Goal: Task Accomplishment & Management: Use online tool/utility

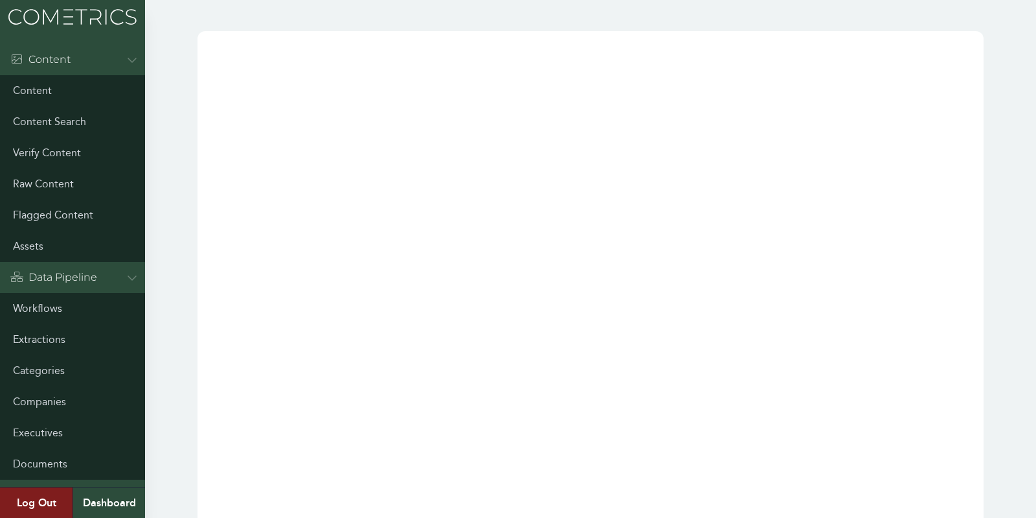
click at [29, 316] on link "Workflows" at bounding box center [72, 308] width 145 height 31
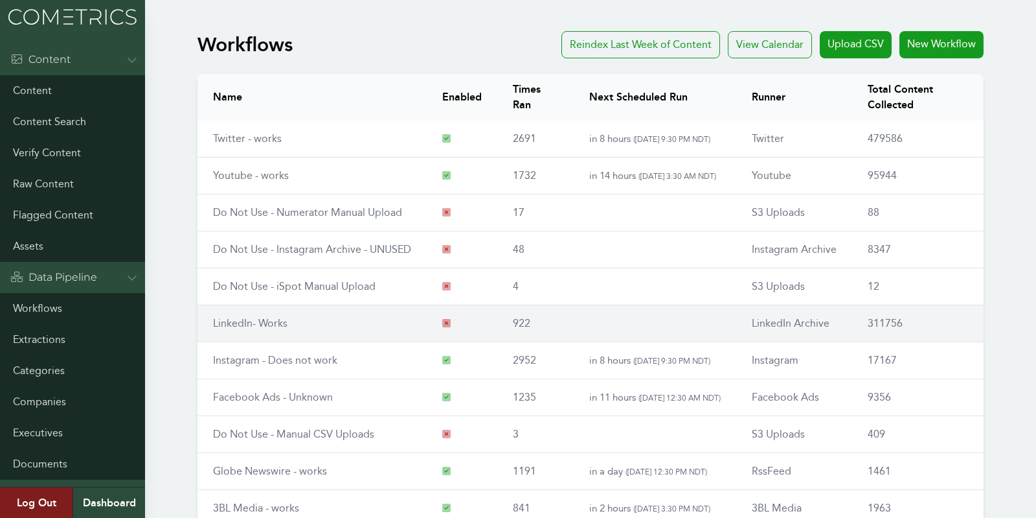
click at [249, 323] on link "LinkedIn- Works" at bounding box center [250, 323] width 74 height 12
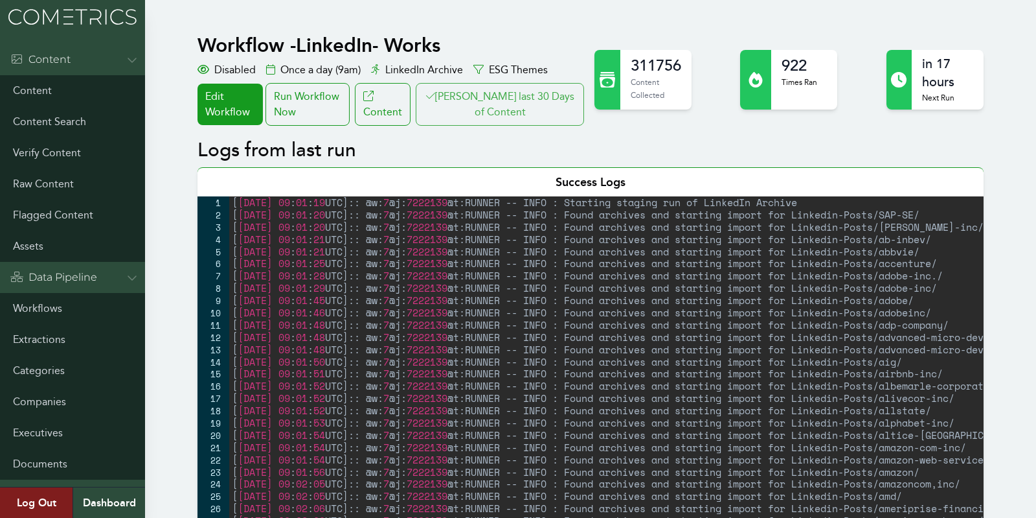
click at [522, 100] on button "[PERSON_NAME] last 30 Days of Content" at bounding box center [500, 104] width 168 height 43
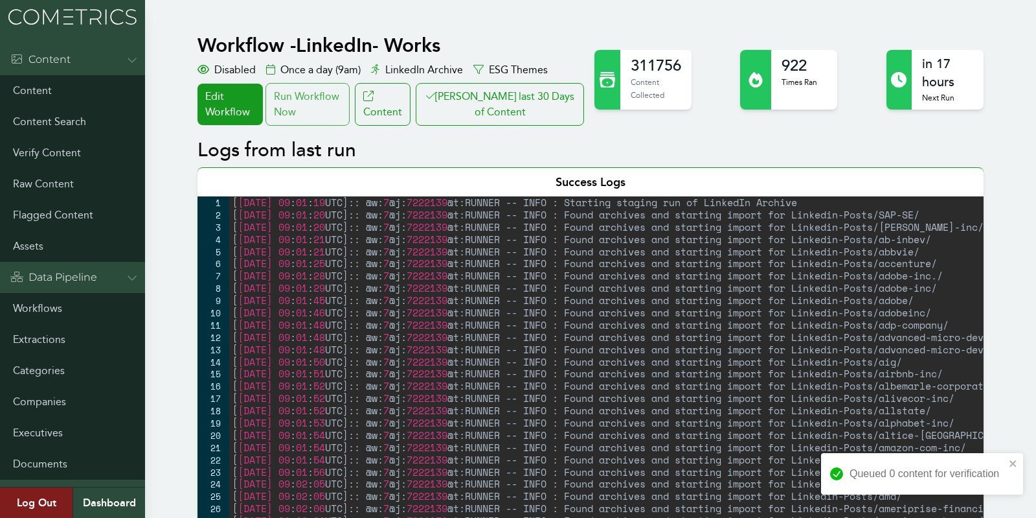
click at [309, 109] on div "Run Workflow Now" at bounding box center [308, 104] width 84 height 43
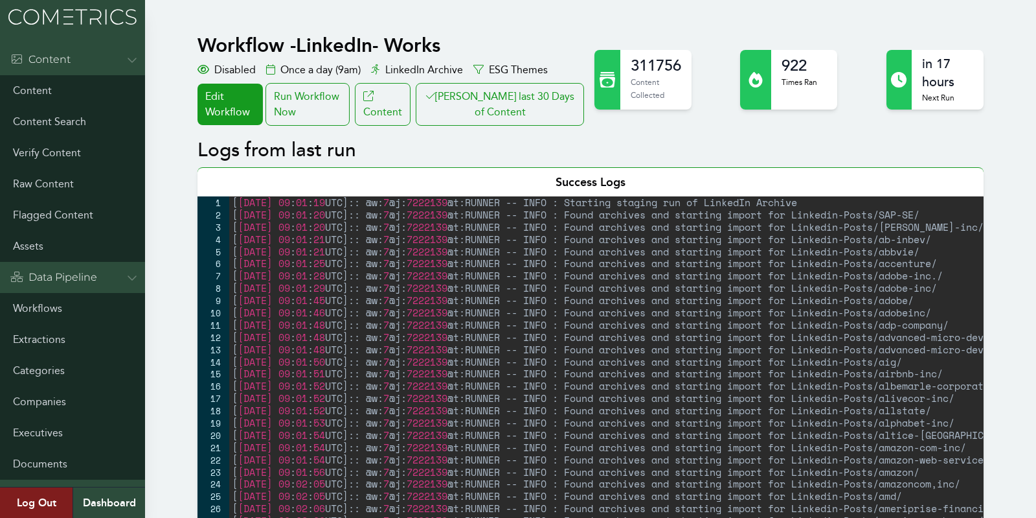
click at [37, 306] on link "Workflows" at bounding box center [72, 308] width 145 height 31
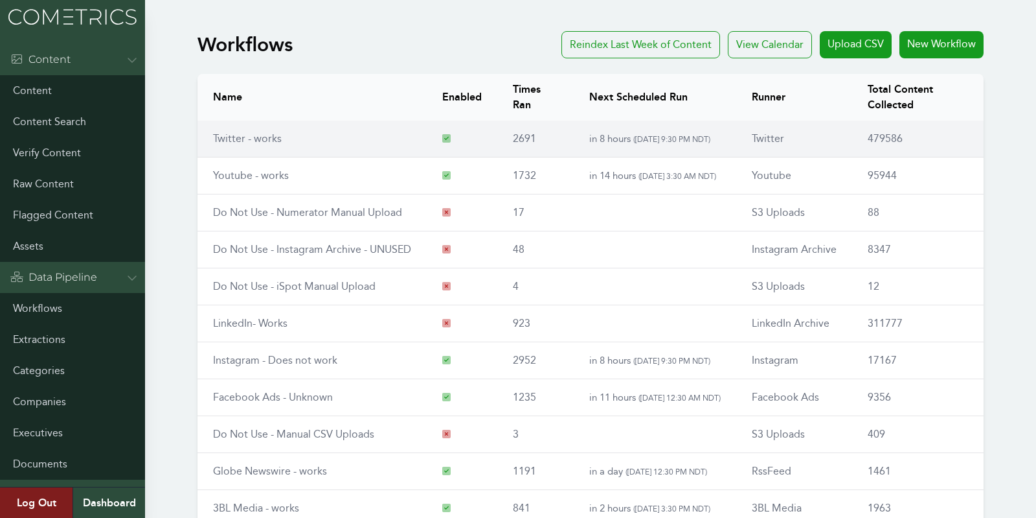
click at [255, 144] on td "Twitter - works" at bounding box center [312, 138] width 229 height 37
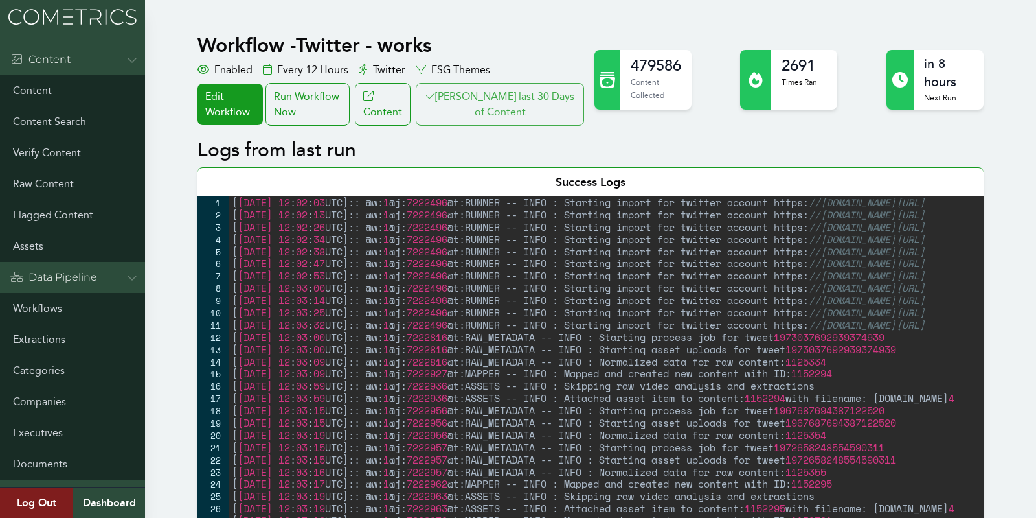
drag, startPoint x: 480, startPoint y: 128, endPoint x: 485, endPoint y: 121, distance: 8.8
click at [486, 114] on button "[PERSON_NAME] last 30 Days of Content" at bounding box center [500, 104] width 168 height 43
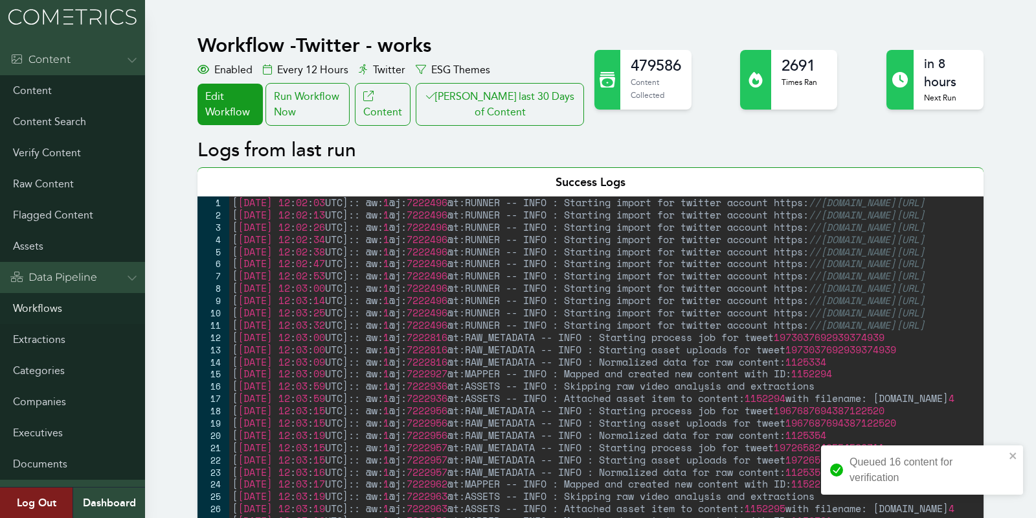
click at [32, 311] on link "Workflows" at bounding box center [72, 308] width 145 height 31
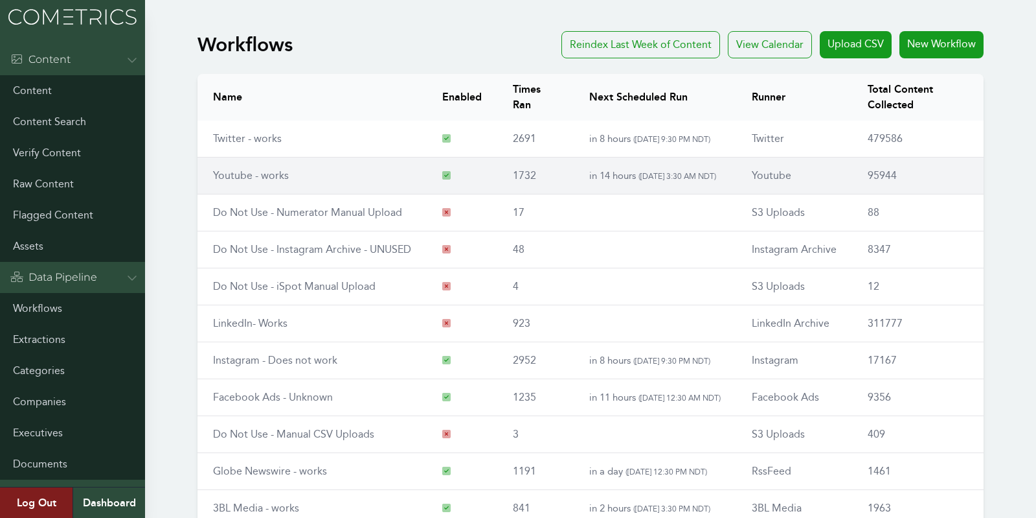
click at [222, 176] on link "Youtube - works" at bounding box center [251, 175] width 76 height 12
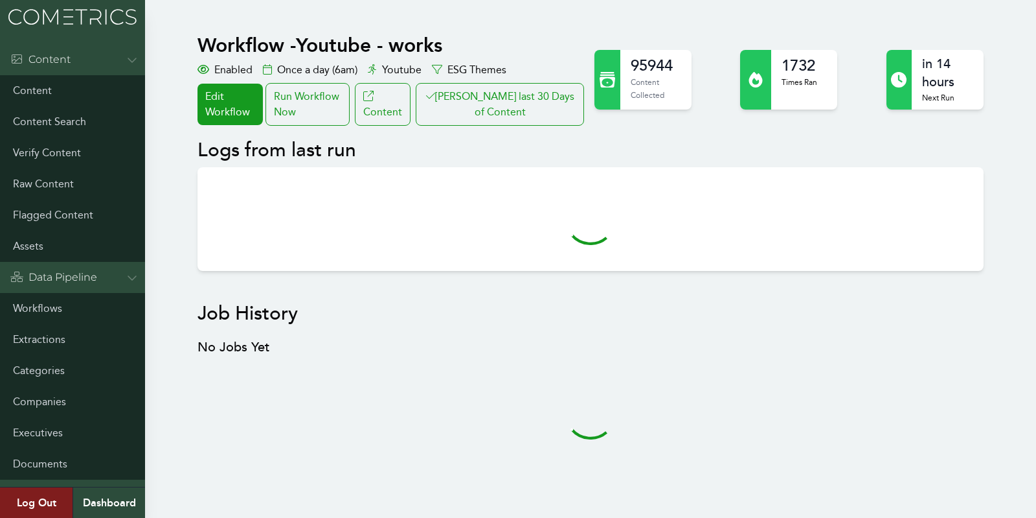
click at [187, 176] on div "Workflow - Youtube - works Enabled Once a day (6am) Youtube ESG Themes Edit Wor…" at bounding box center [590, 263] width 817 height 475
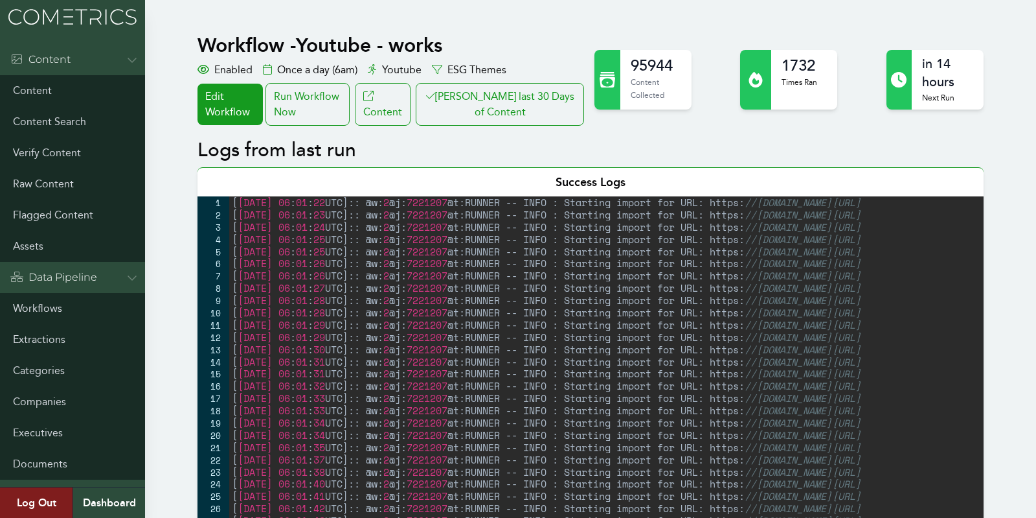
click at [501, 108] on button "[PERSON_NAME] last 30 Days of Content" at bounding box center [500, 104] width 168 height 43
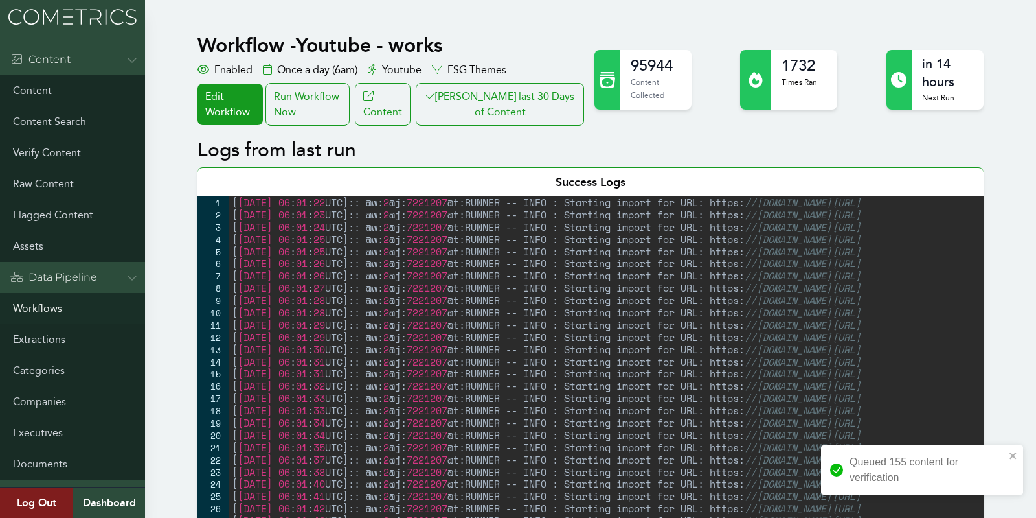
click at [41, 302] on link "Workflows" at bounding box center [72, 308] width 145 height 31
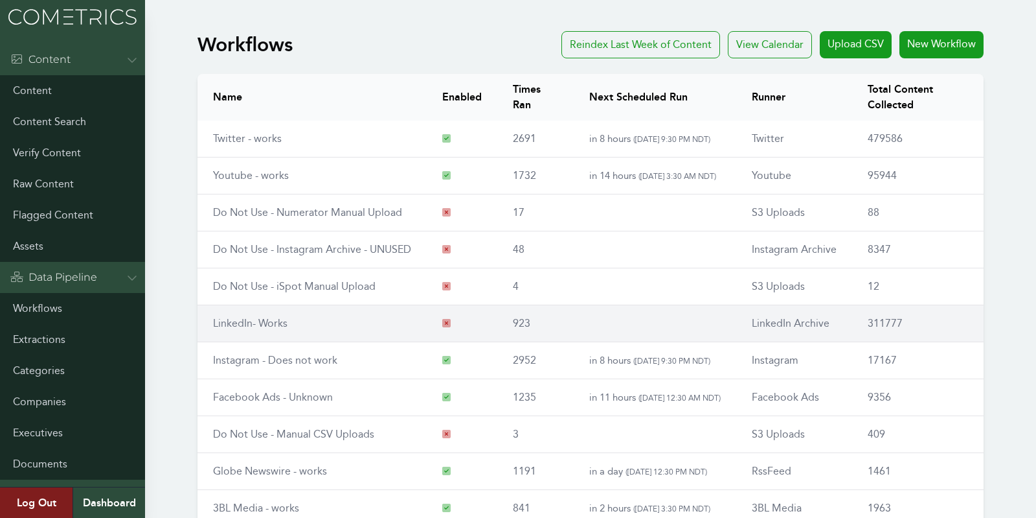
click at [242, 317] on link "LinkedIn- Works" at bounding box center [250, 323] width 74 height 12
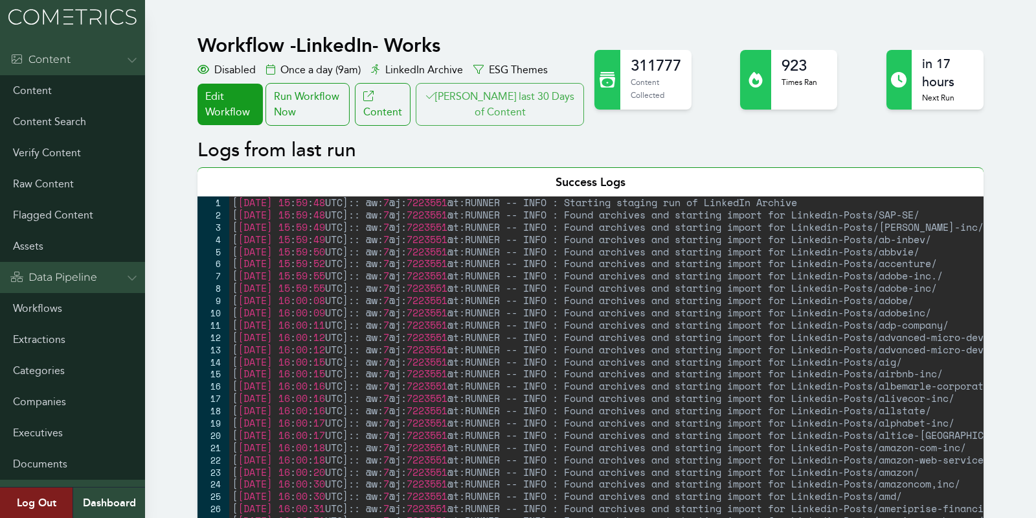
click at [435, 98] on icon at bounding box center [430, 96] width 9 height 10
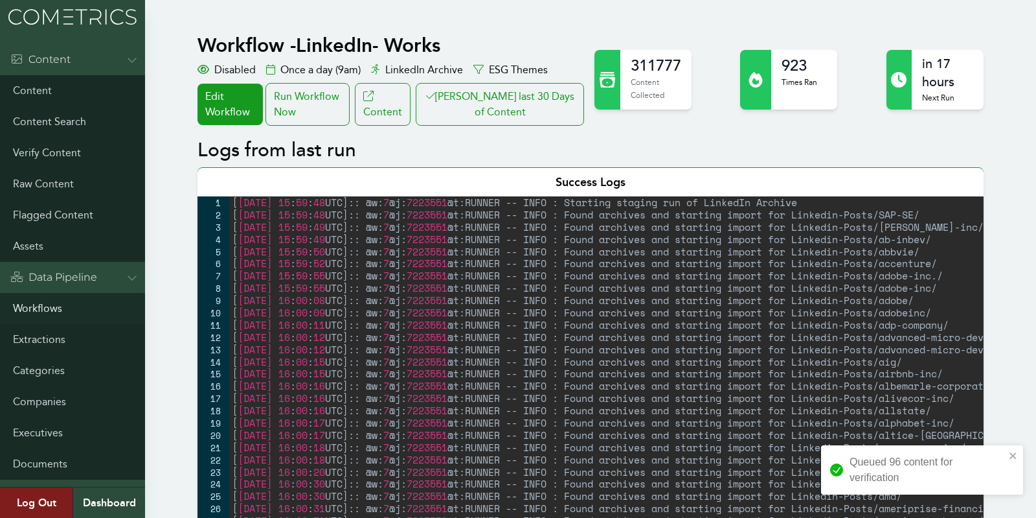
click at [24, 305] on link "Workflows" at bounding box center [72, 308] width 145 height 31
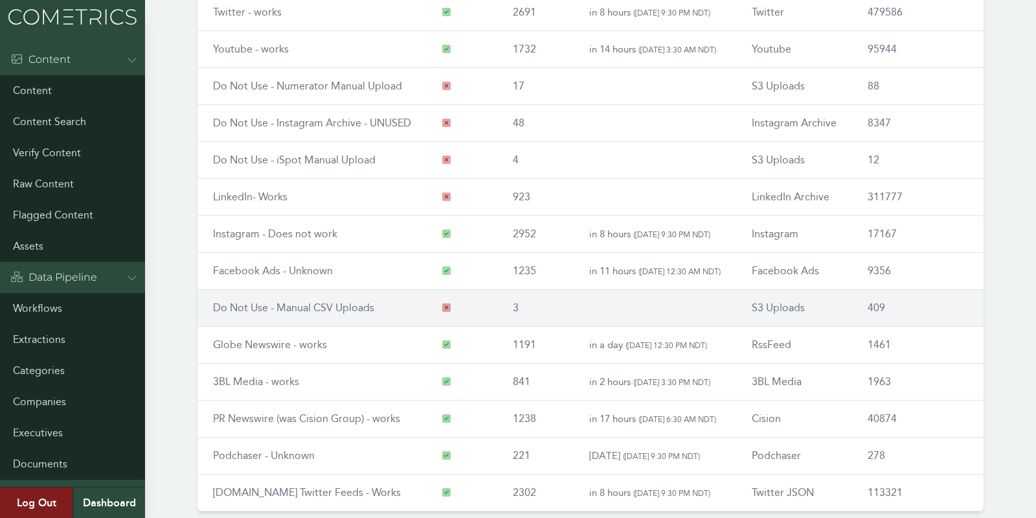
scroll to position [151, 0]
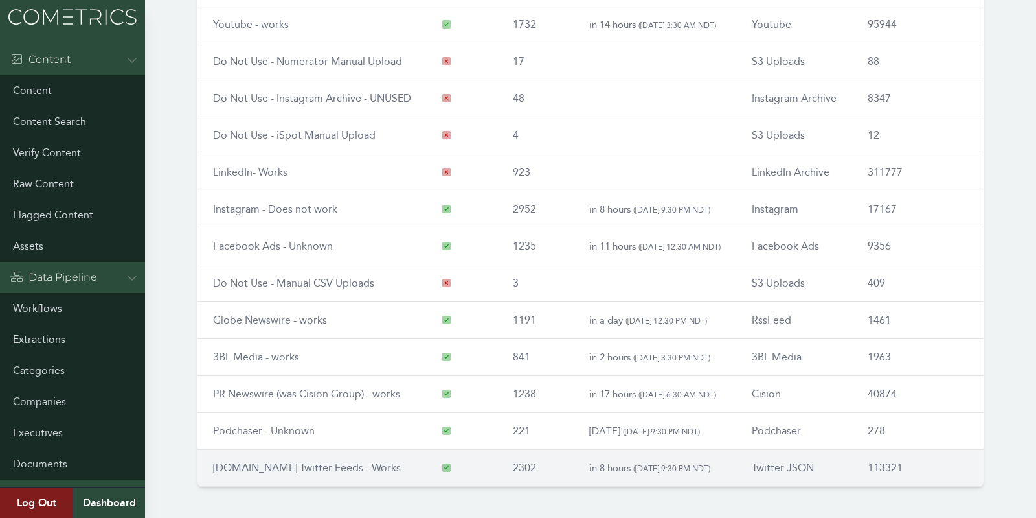
click at [242, 451] on td "RSS.app Twitter Feeds - Works" at bounding box center [312, 468] width 229 height 37
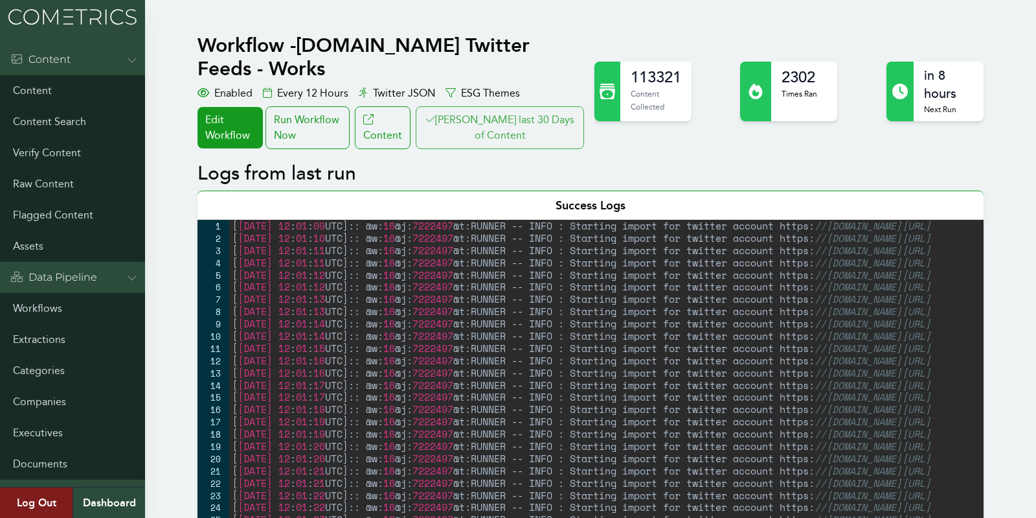
click at [486, 106] on button "[PERSON_NAME] last 30 Days of Content" at bounding box center [500, 127] width 168 height 43
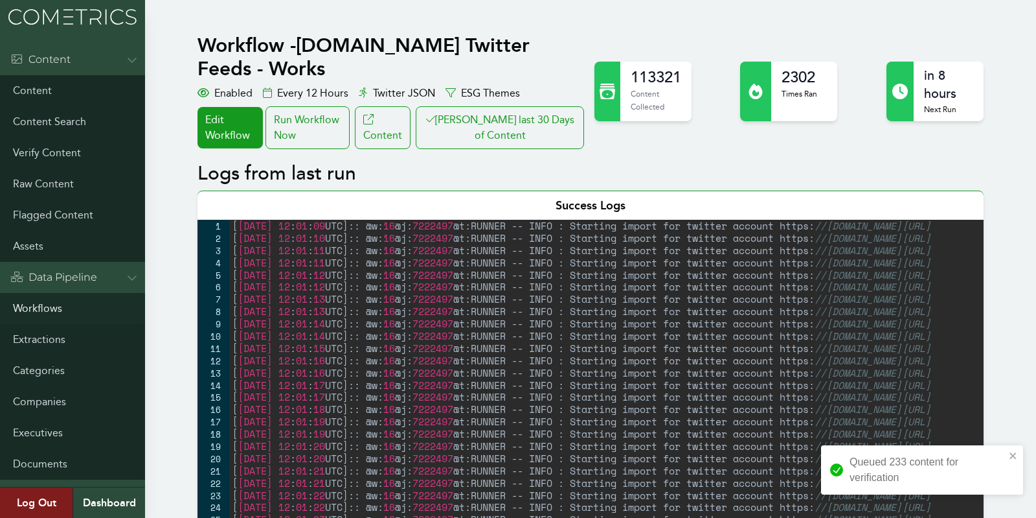
click at [20, 297] on link "Workflows" at bounding box center [72, 308] width 145 height 31
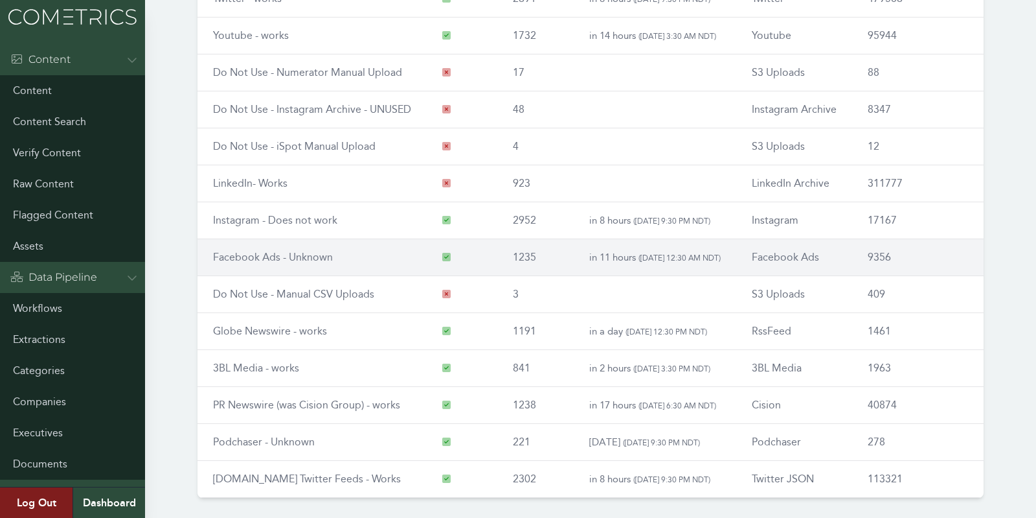
scroll to position [151, 0]
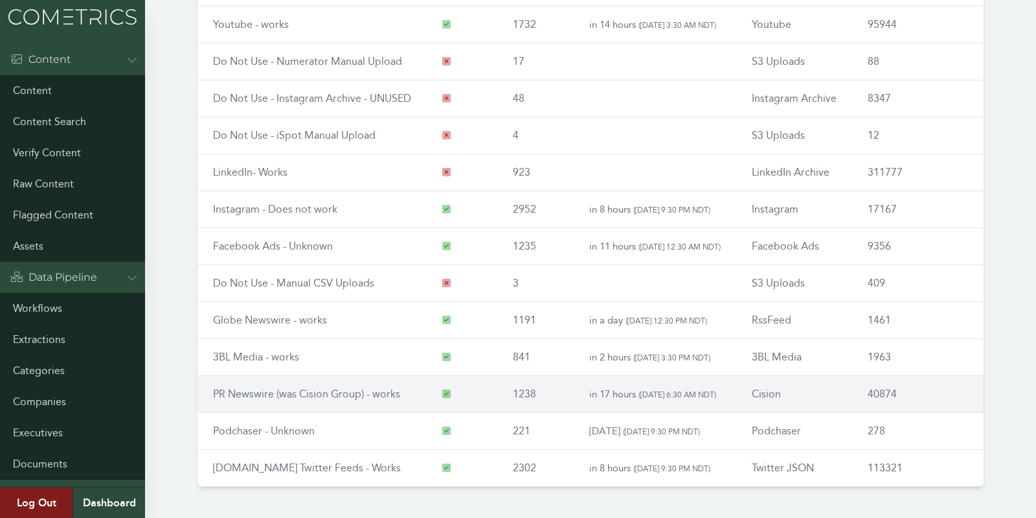
click at [254, 378] on td "PR Newswire (was Cision Group) - works" at bounding box center [312, 394] width 229 height 37
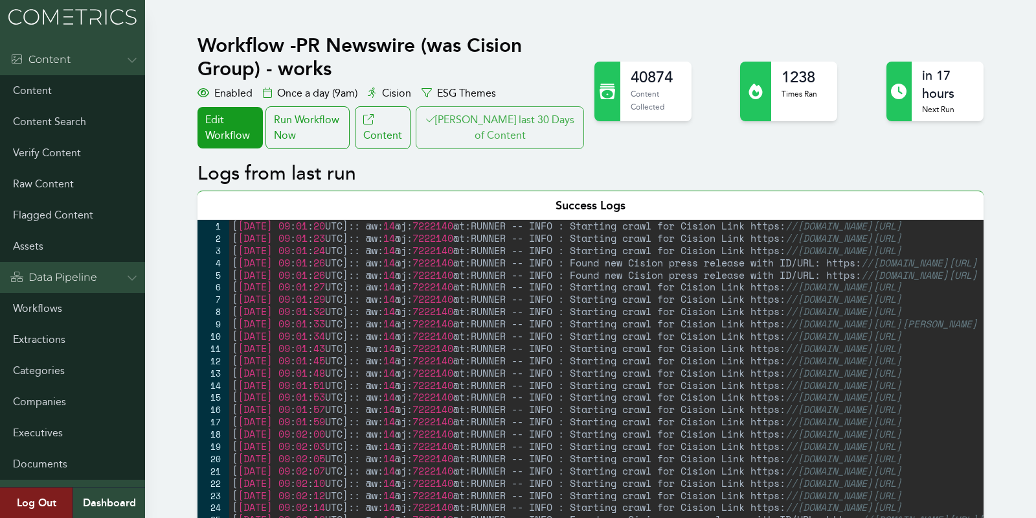
click at [548, 120] on button "[PERSON_NAME] last 30 Days of Content" at bounding box center [500, 127] width 168 height 43
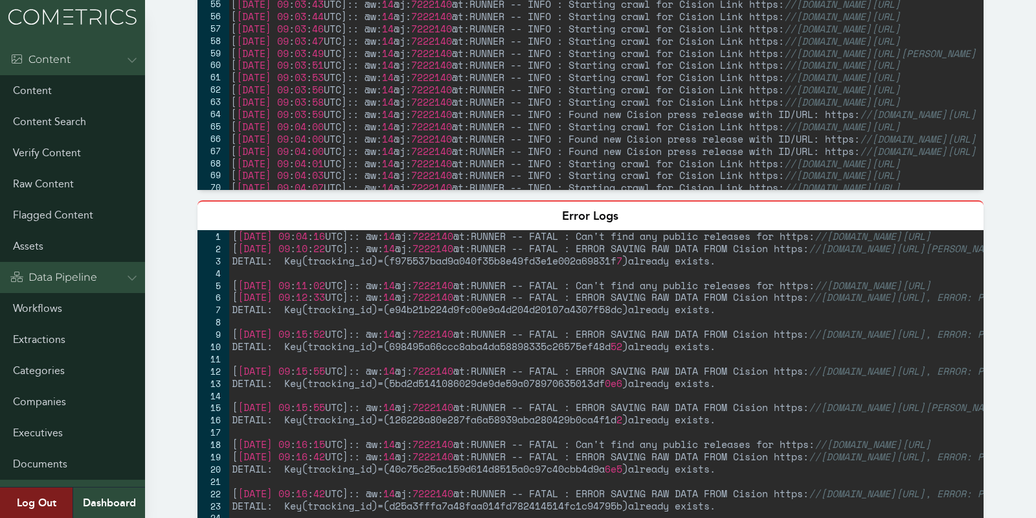
scroll to position [0, 0]
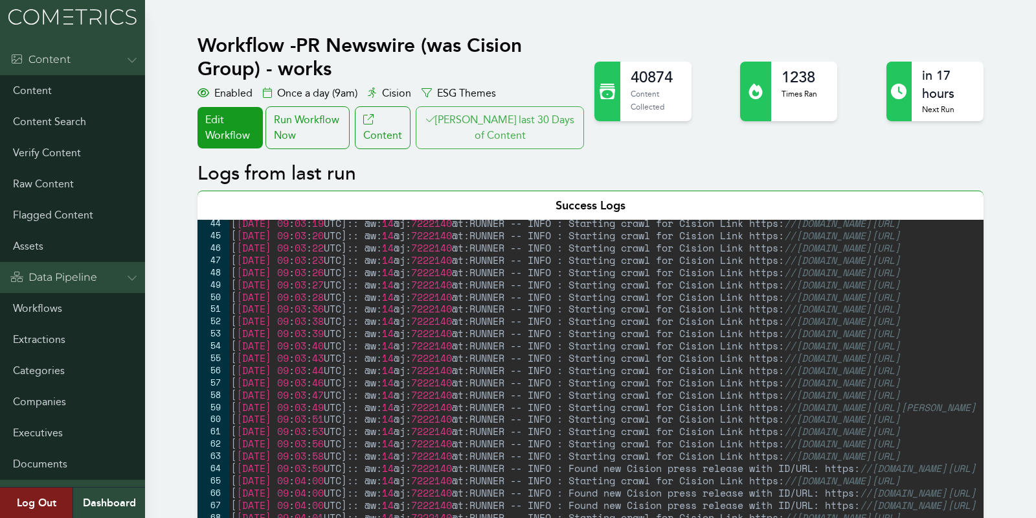
click at [540, 138] on button "[PERSON_NAME] last 30 Days of Content" at bounding box center [500, 127] width 168 height 43
click at [27, 310] on link "Workflows" at bounding box center [72, 308] width 145 height 31
